Goal: Navigation & Orientation: Find specific page/section

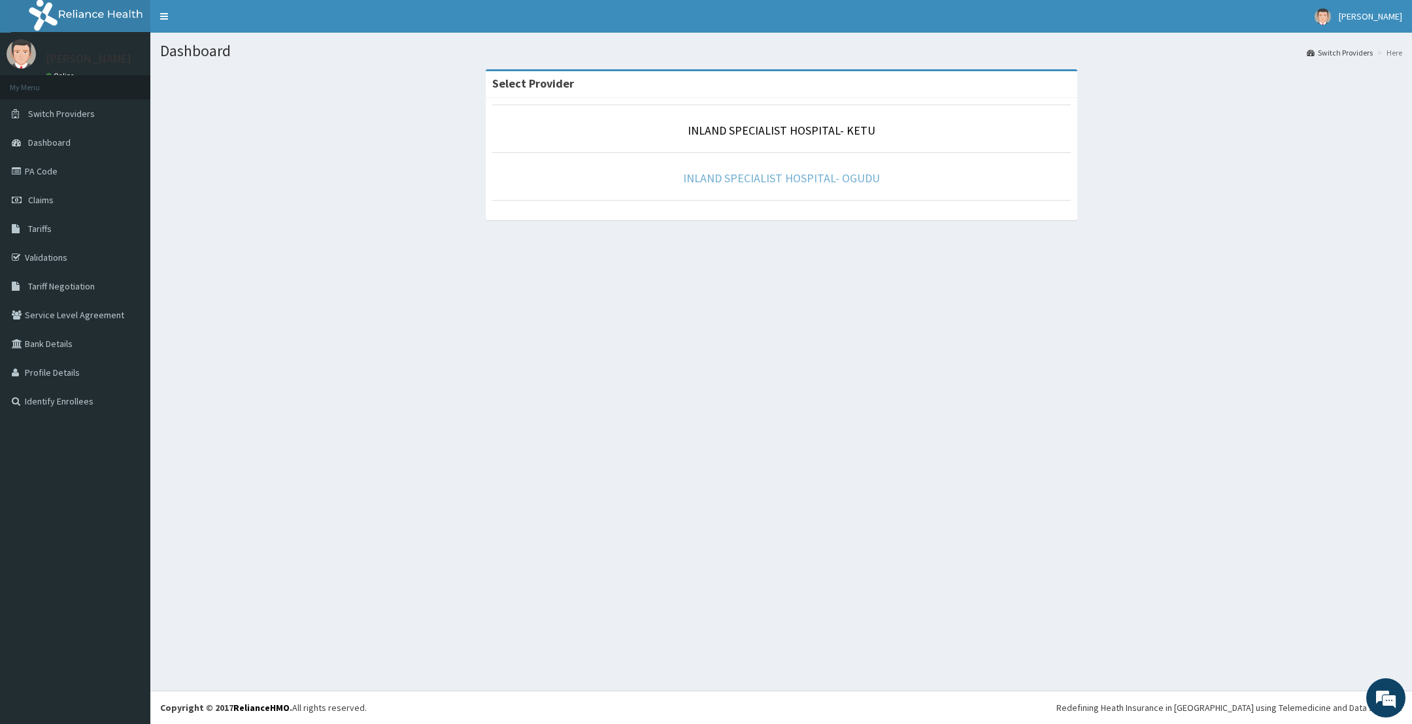
click at [842, 177] on link "INLAND SPECIALIST HOSPITAL- OGUDU" at bounding box center [781, 178] width 197 height 15
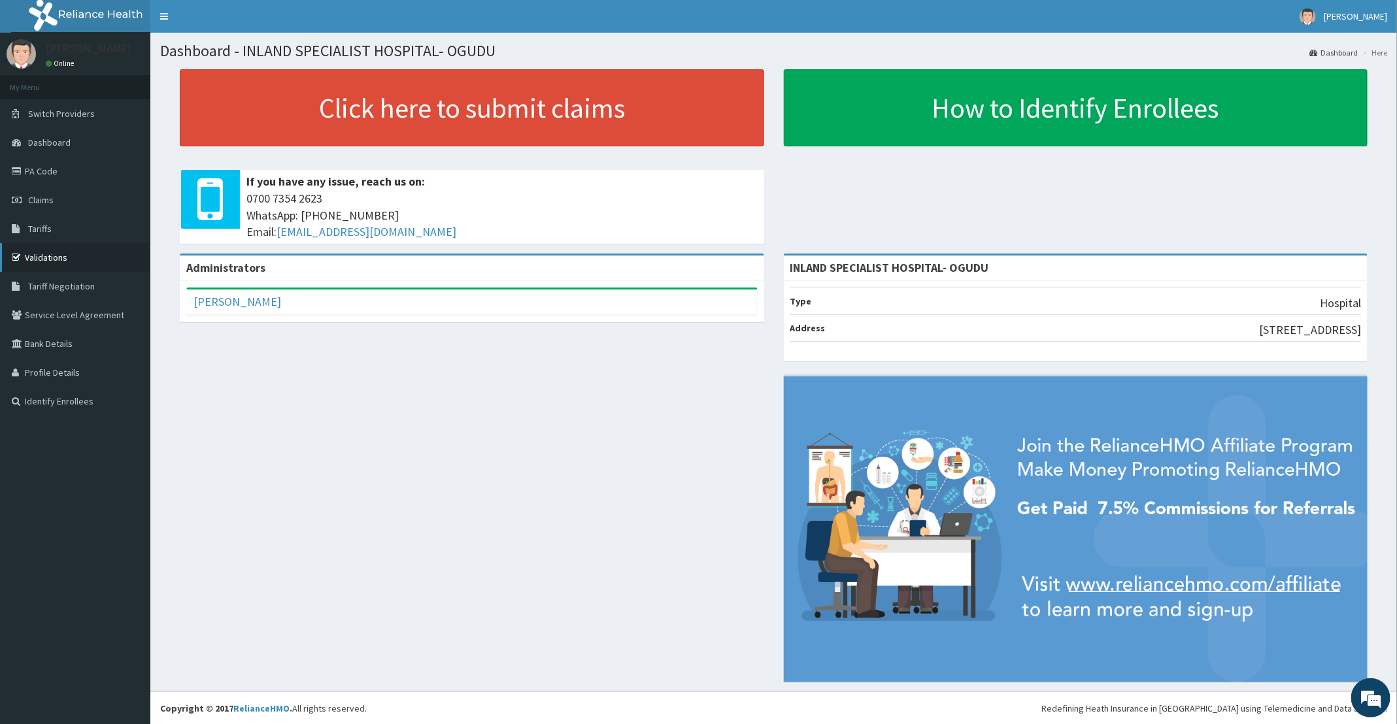
click at [44, 258] on link "Validations" at bounding box center [75, 257] width 150 height 29
